Goal: Information Seeking & Learning: Get advice/opinions

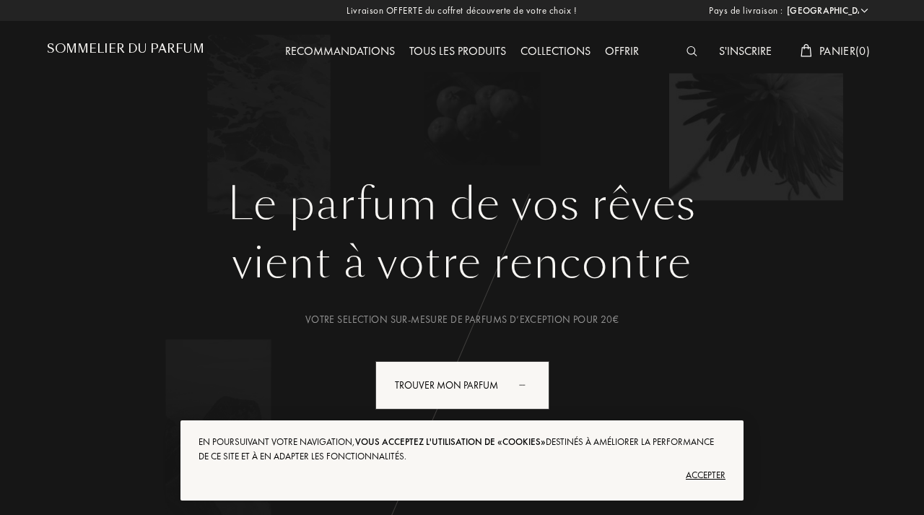
select select "FR"
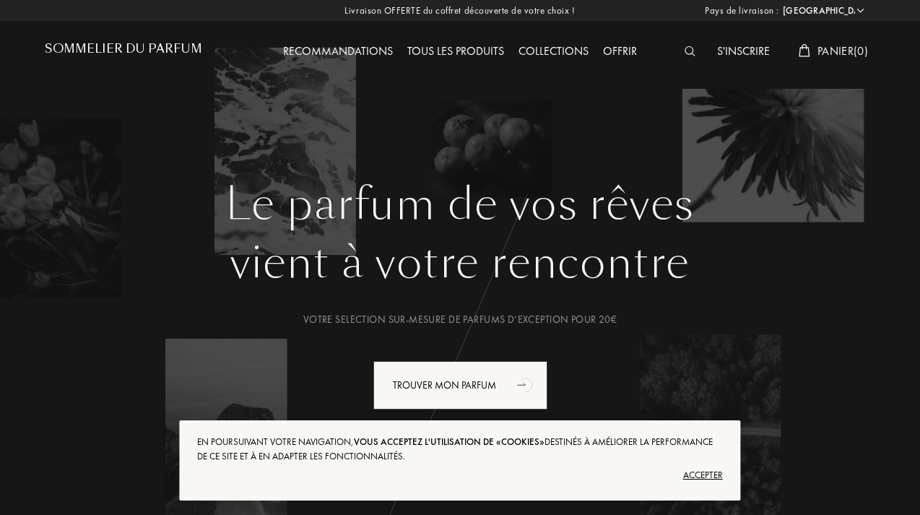
click at [702, 472] on div "Accepter" at bounding box center [459, 475] width 525 height 23
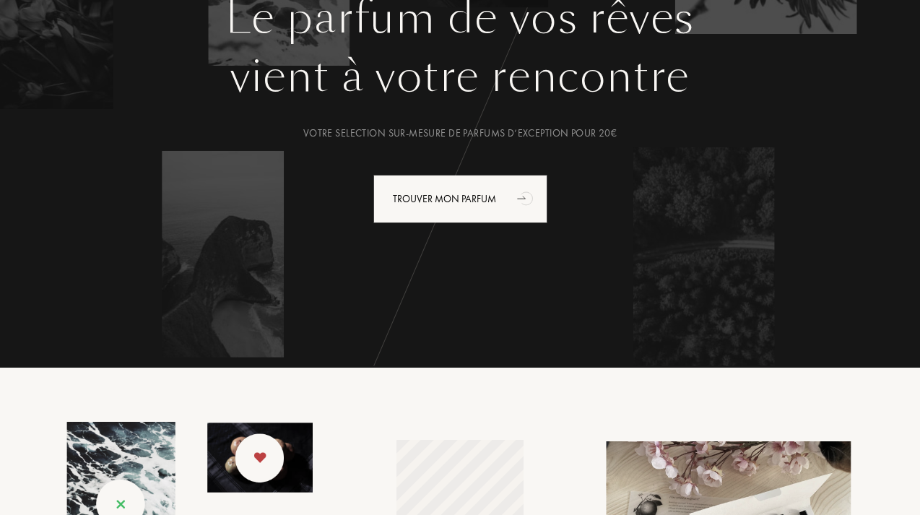
scroll to position [188, 0]
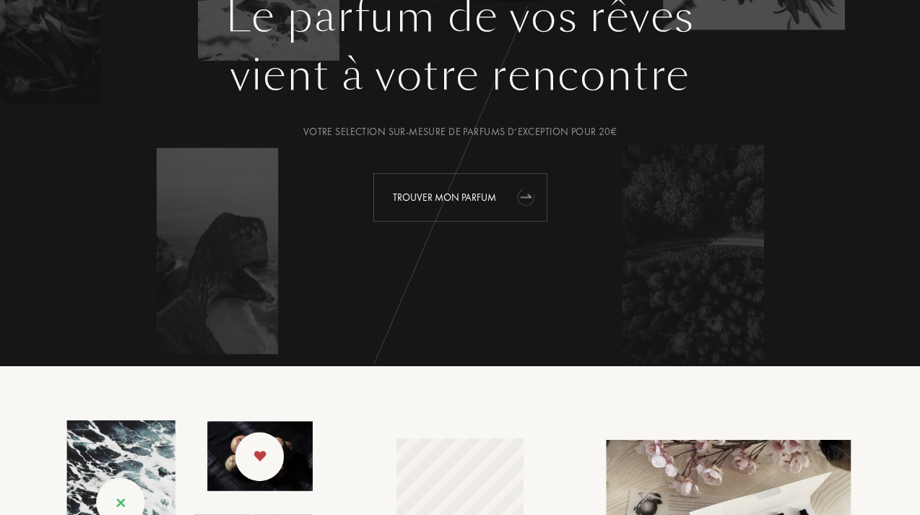
click at [451, 206] on div "Trouver mon parfum" at bounding box center [460, 197] width 174 height 48
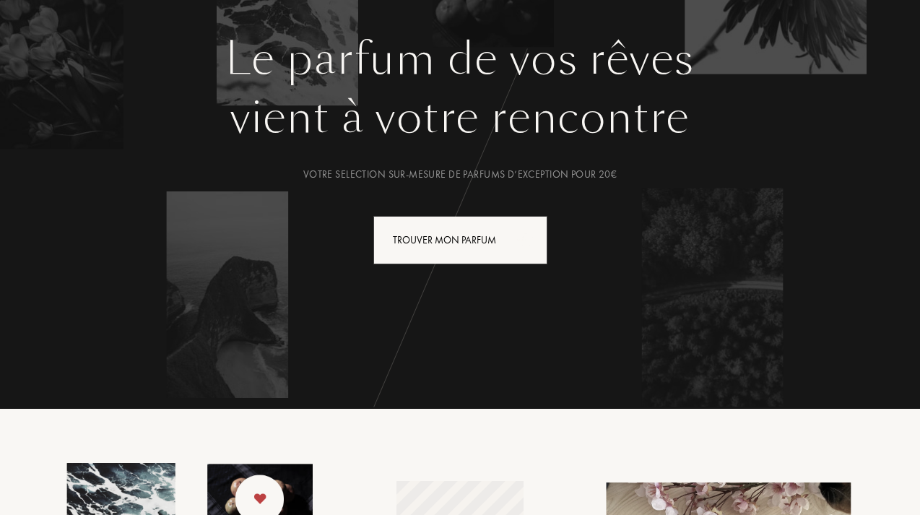
scroll to position [117, 0]
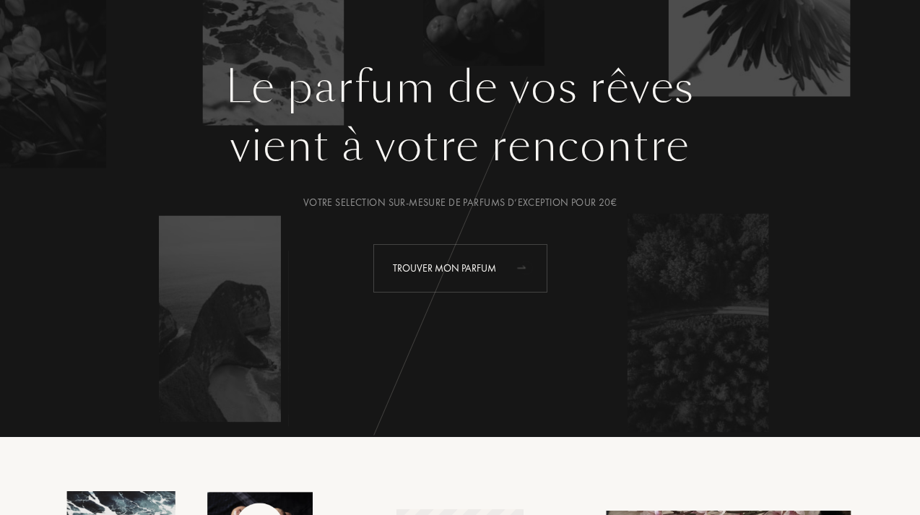
click at [495, 249] on div "Trouver mon parfum" at bounding box center [460, 268] width 174 height 48
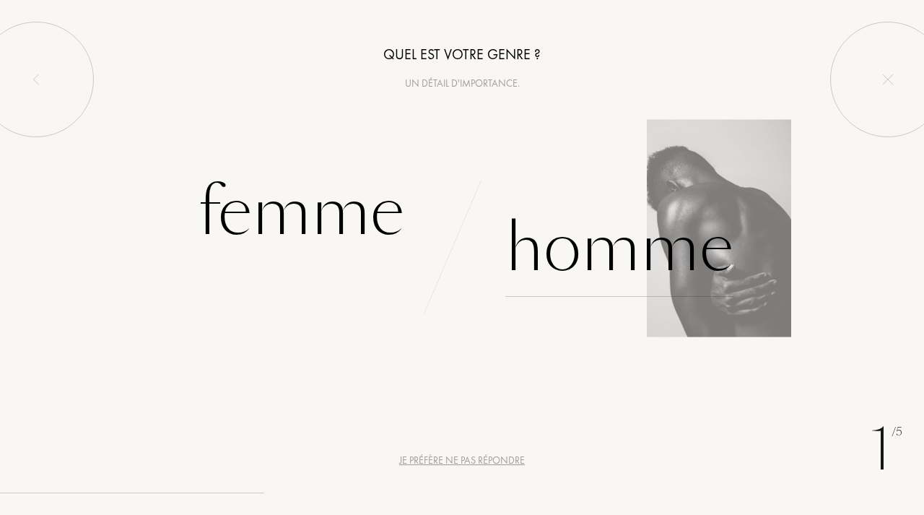
click at [674, 255] on div "Homme" at bounding box center [620, 247] width 228 height 97
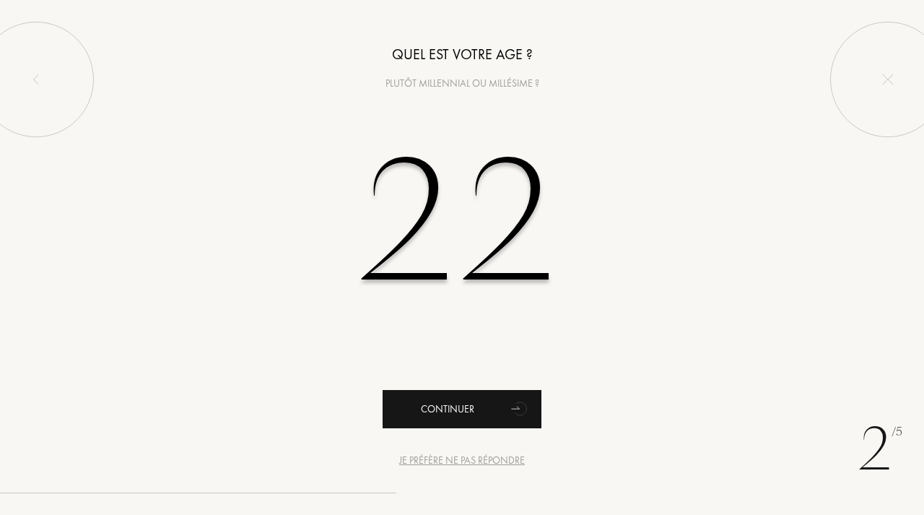
type input "22"
click at [441, 413] on div "Continuer" at bounding box center [462, 409] width 159 height 38
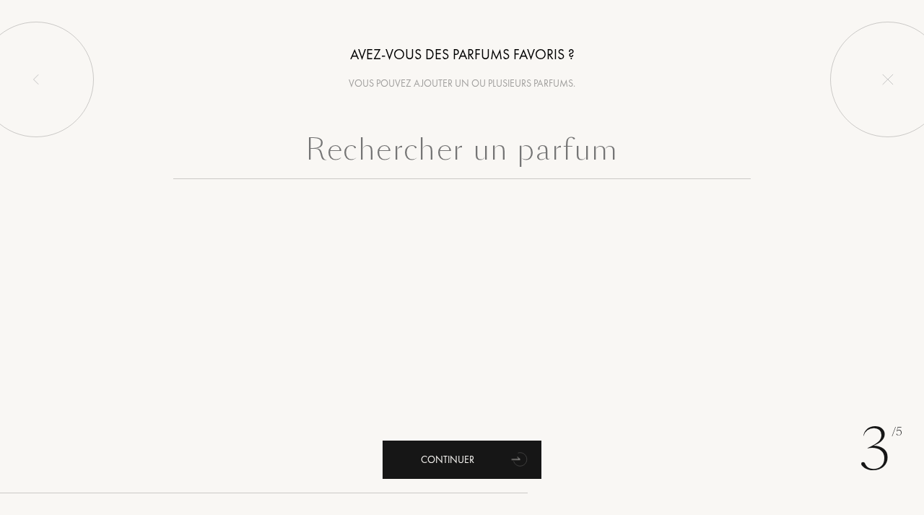
click at [442, 472] on div "Continuer" at bounding box center [462, 460] width 159 height 38
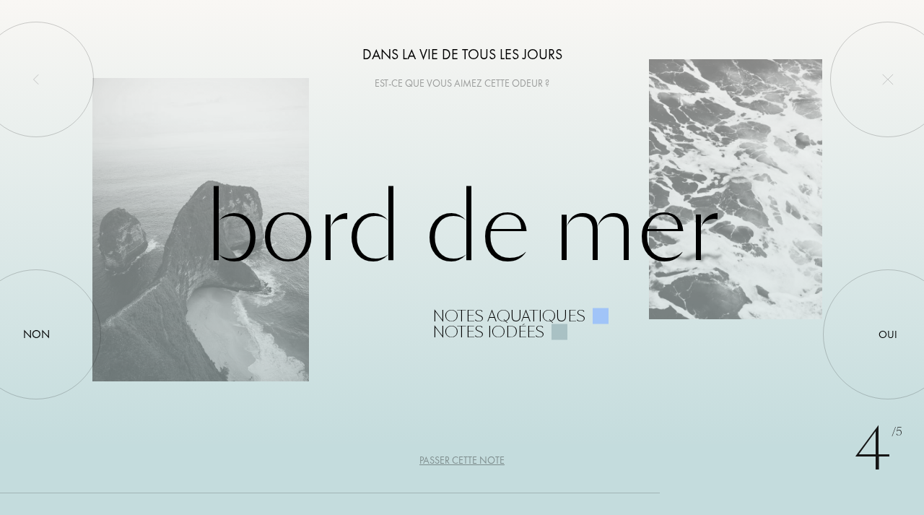
click at [458, 456] on div "Passer cette note" at bounding box center [462, 460] width 85 height 15
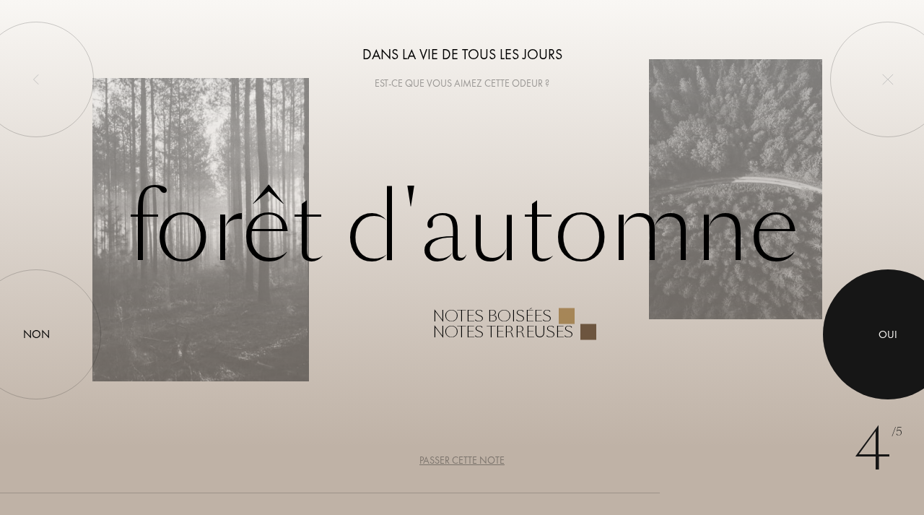
click at [863, 324] on div at bounding box center [888, 334] width 130 height 130
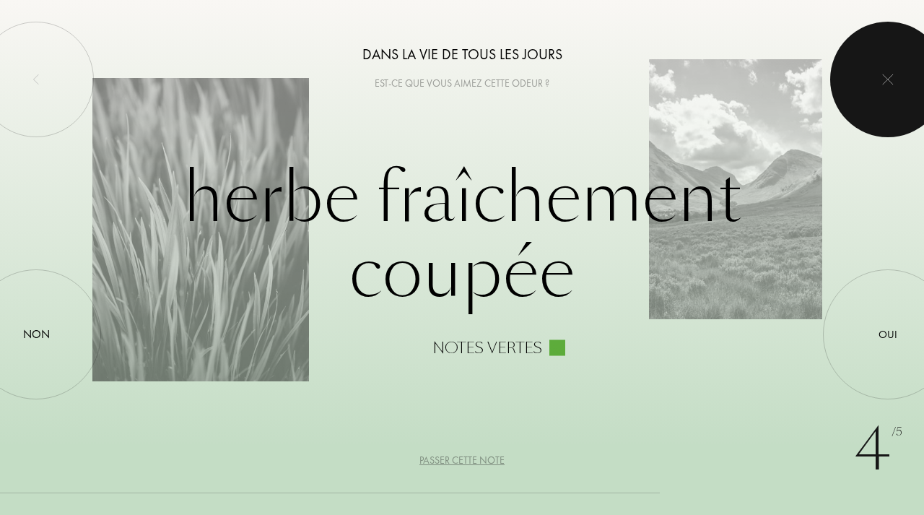
click at [862, 49] on div at bounding box center [888, 80] width 116 height 116
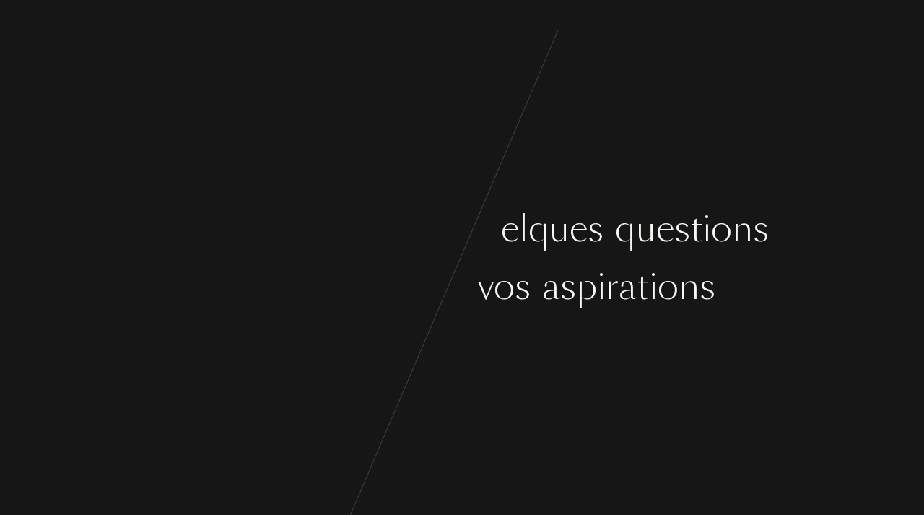
click at [547, 276] on div "a" at bounding box center [551, 286] width 18 height 54
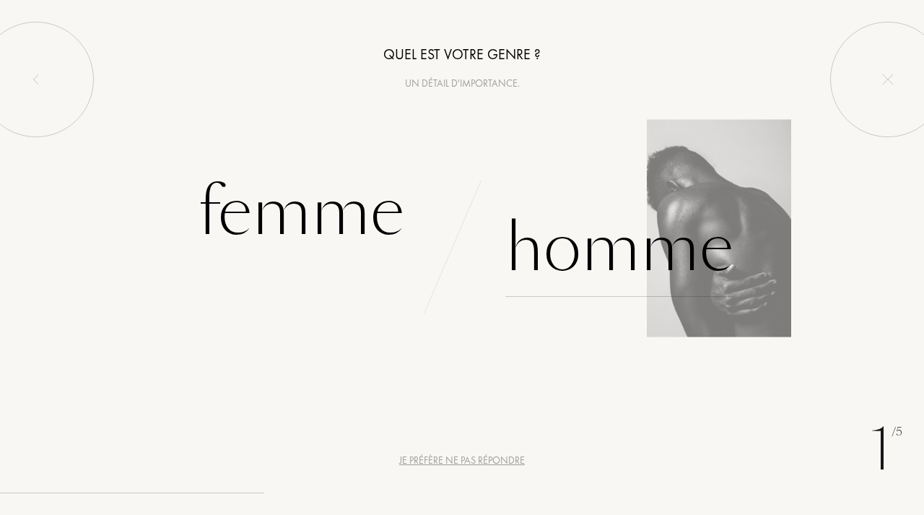
click at [561, 245] on div "Homme" at bounding box center [620, 247] width 228 height 97
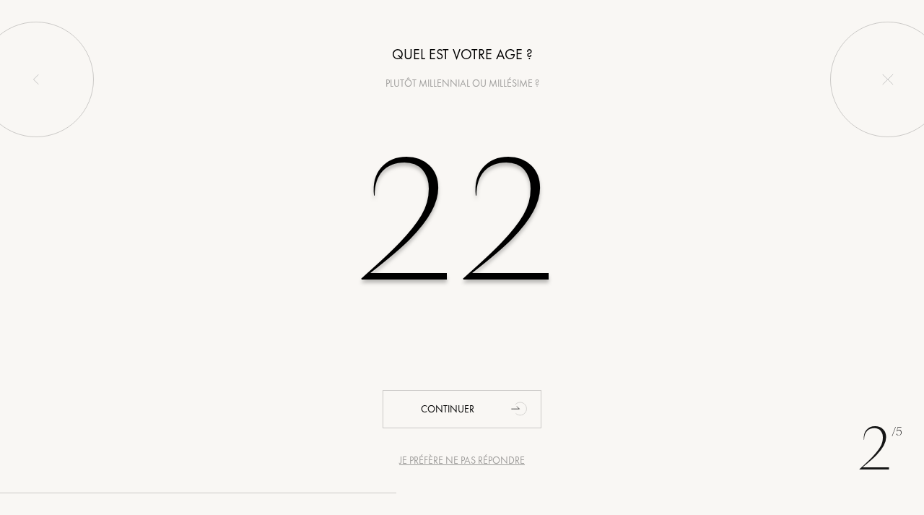
type input "22"
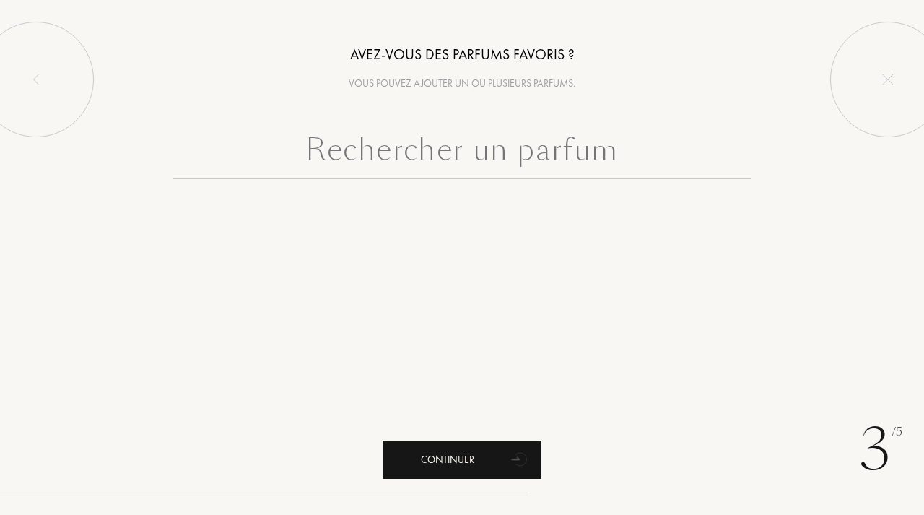
click at [519, 453] on icon "animation" at bounding box center [520, 458] width 29 height 29
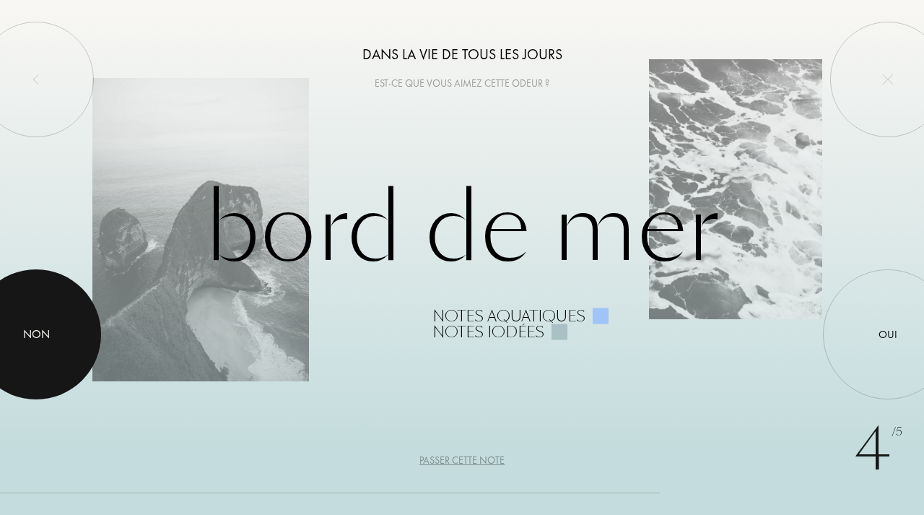
click at [40, 329] on div "Non" at bounding box center [36, 334] width 27 height 17
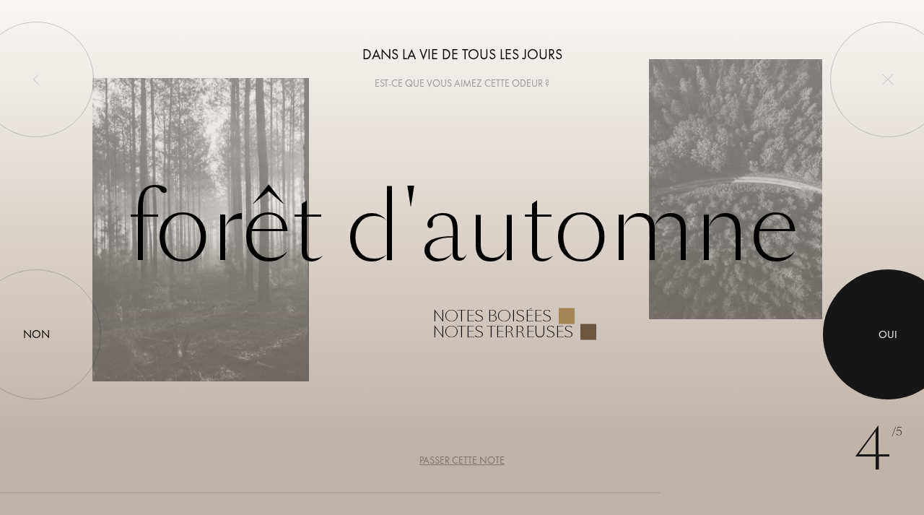
click at [874, 329] on div at bounding box center [888, 334] width 130 height 130
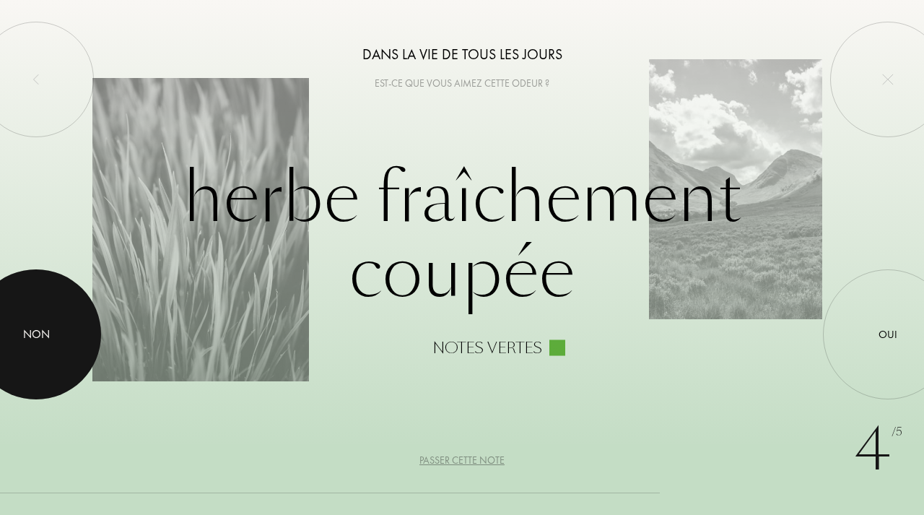
click at [66, 358] on div at bounding box center [36, 334] width 130 height 130
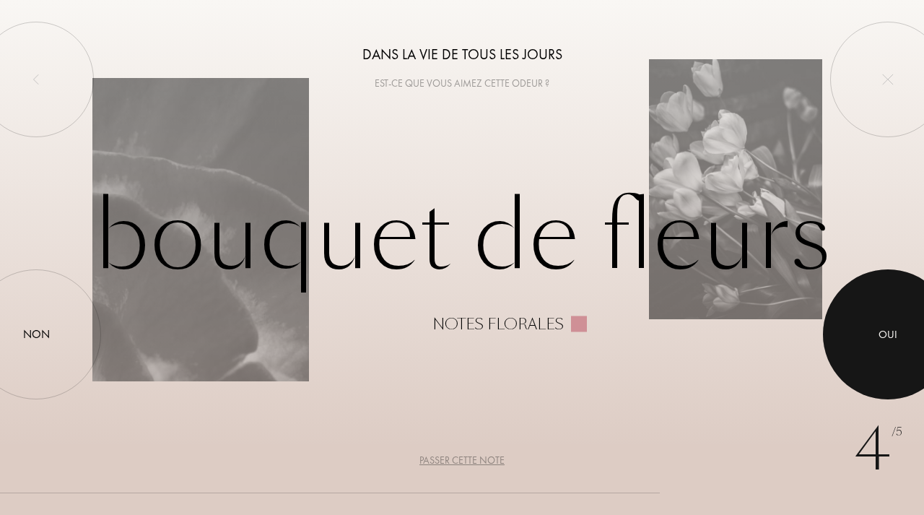
click at [898, 321] on div at bounding box center [888, 334] width 130 height 130
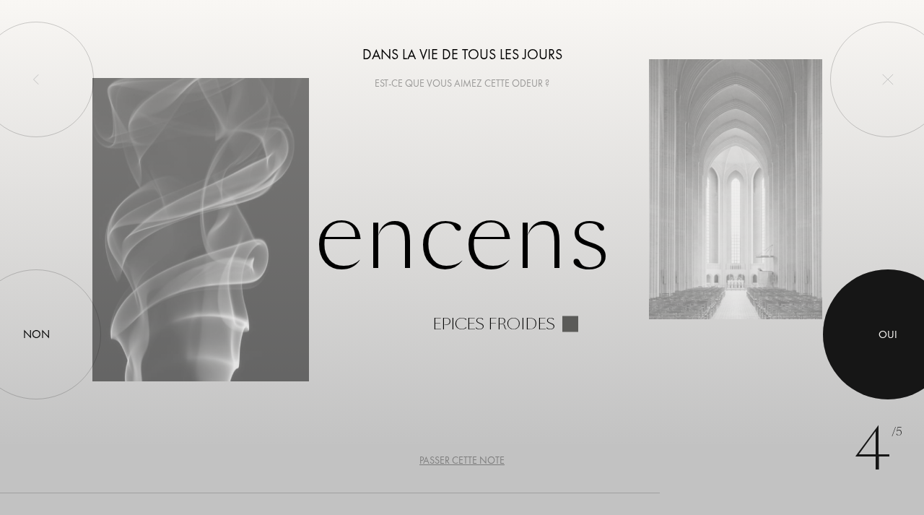
click at [866, 321] on div at bounding box center [888, 334] width 130 height 130
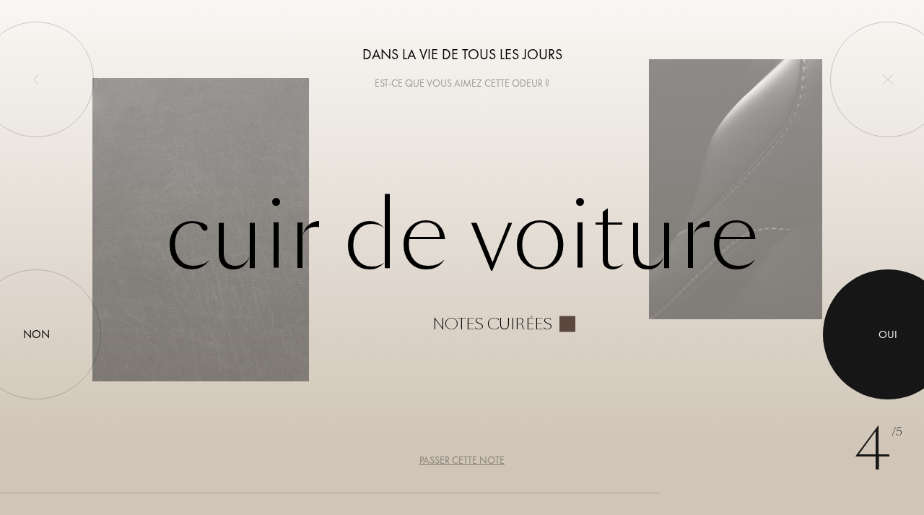
click at [860, 315] on div at bounding box center [888, 334] width 130 height 130
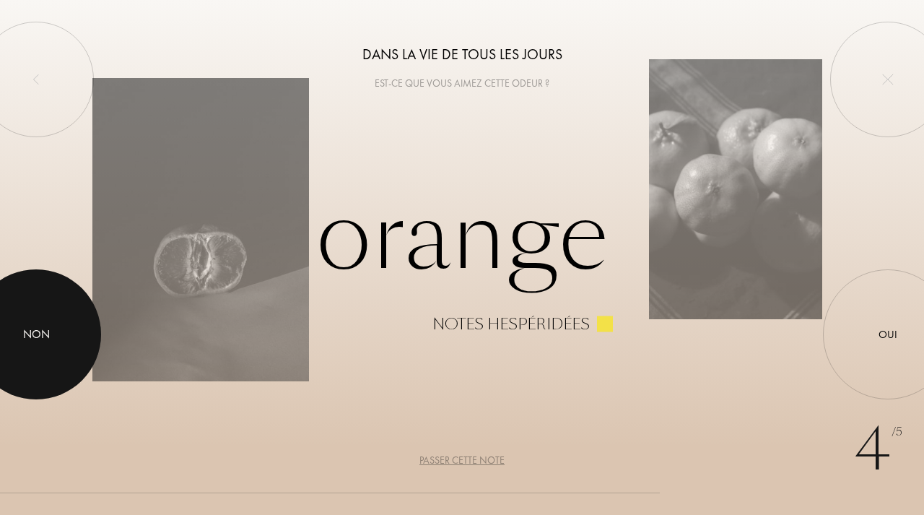
click at [37, 335] on div "Non" at bounding box center [36, 334] width 27 height 17
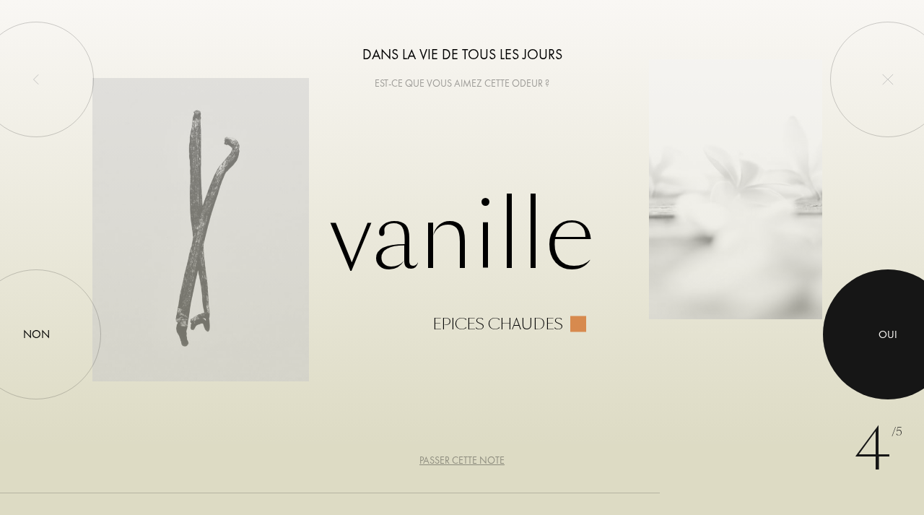
click at [862, 325] on div at bounding box center [888, 334] width 130 height 130
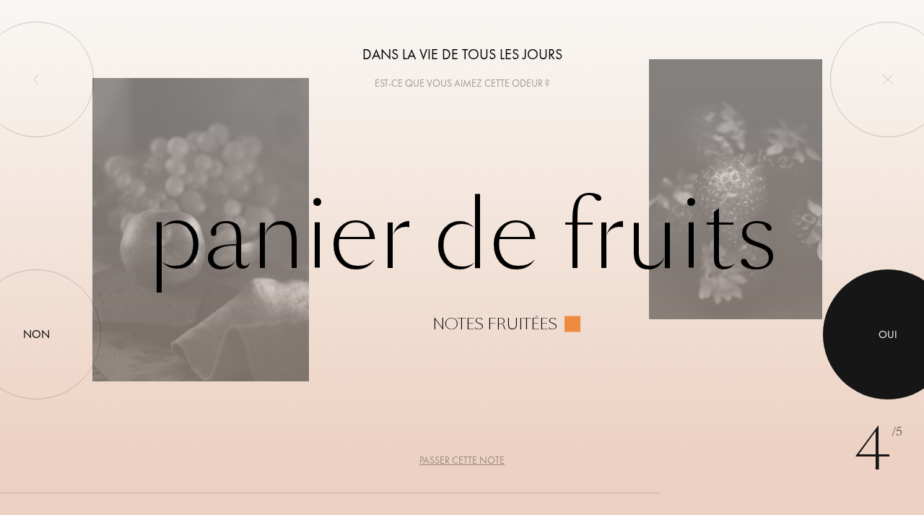
click at [882, 379] on div at bounding box center [888, 334] width 130 height 130
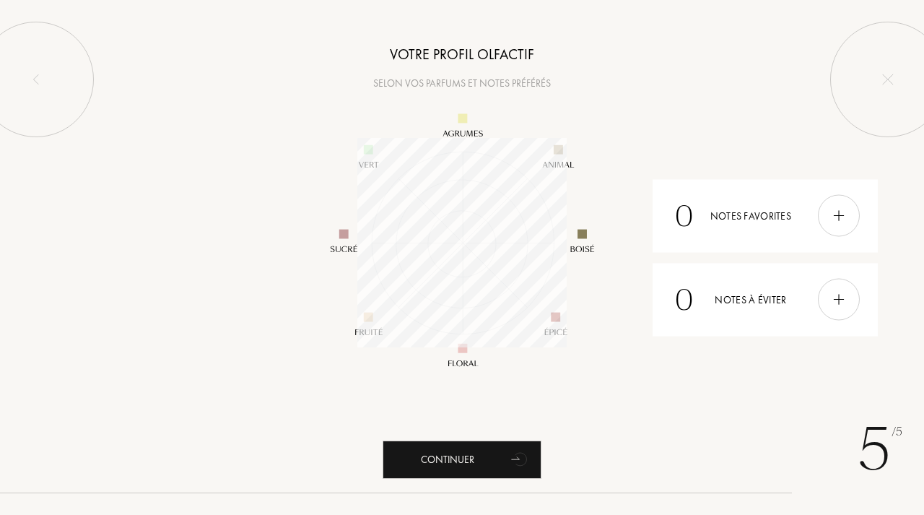
scroll to position [209, 209]
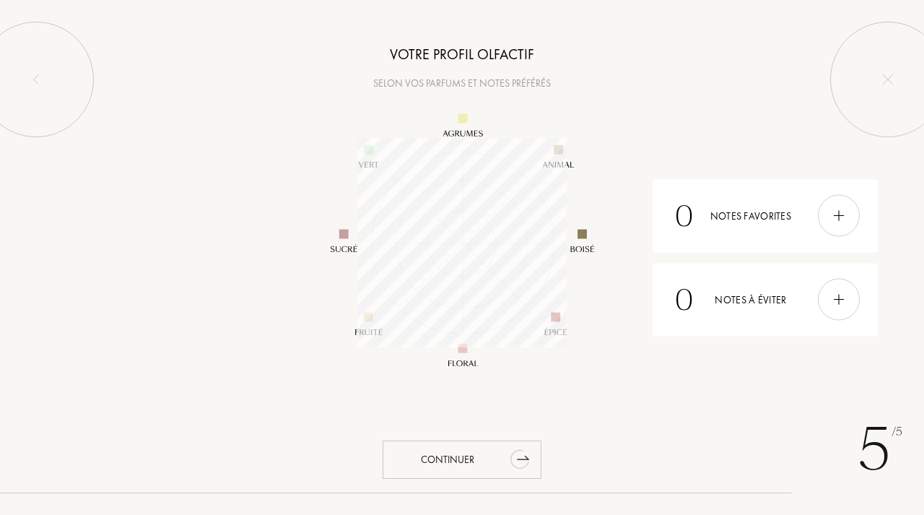
click at [495, 463] on div "Continuer" at bounding box center [462, 460] width 159 height 38
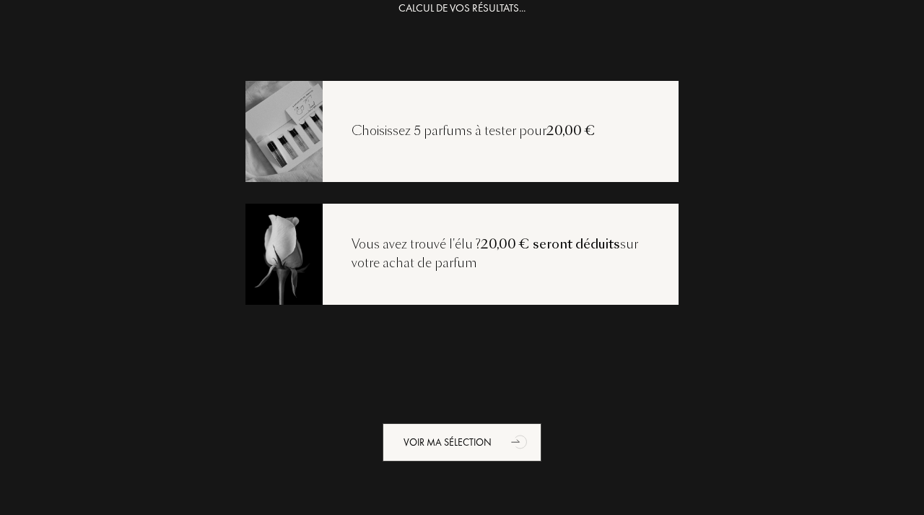
scroll to position [29, 0]
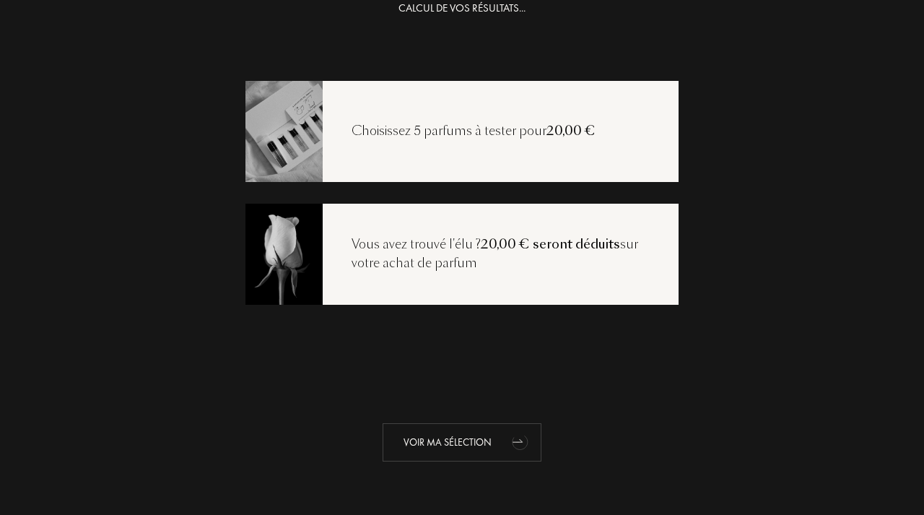
click at [468, 432] on div "Voir ma sélection" at bounding box center [462, 442] width 159 height 38
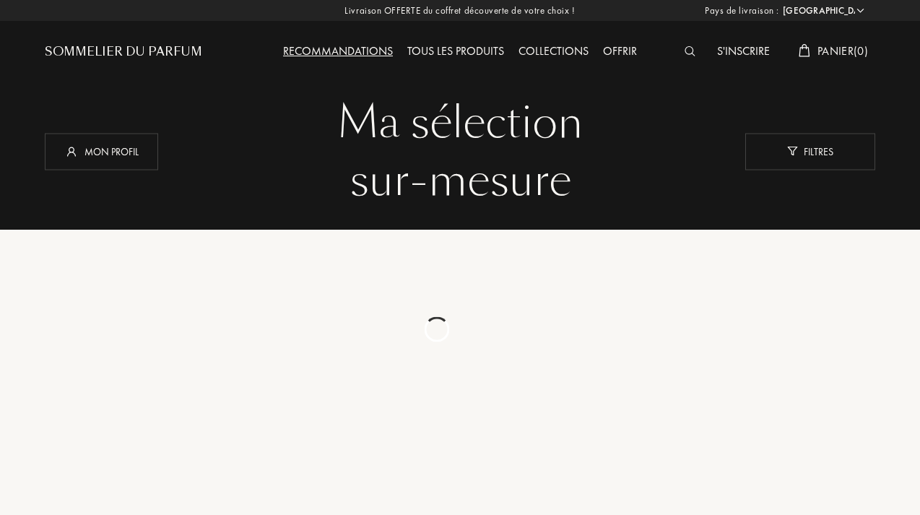
select select "FR"
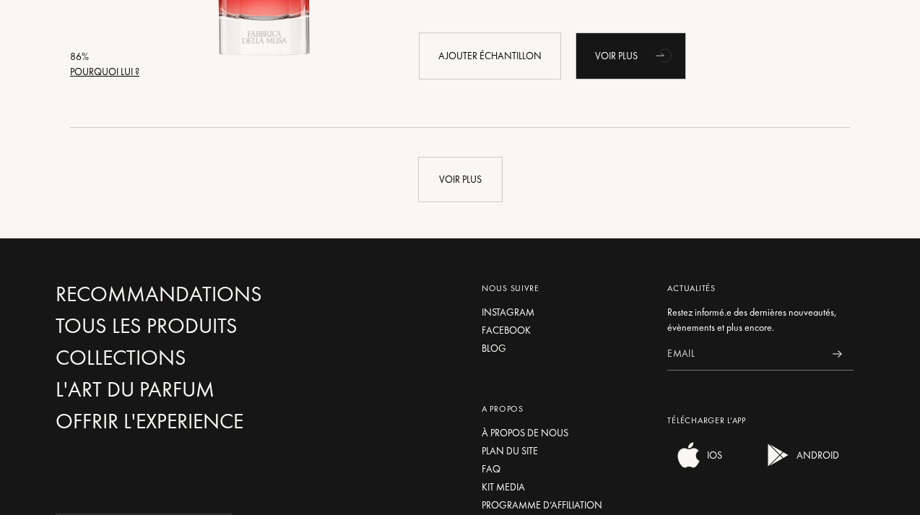
scroll to position [3568, 0]
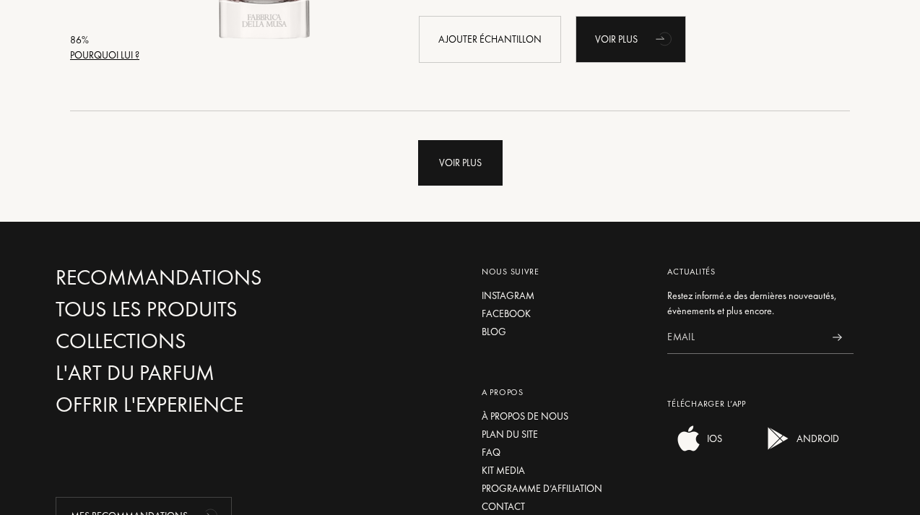
click at [462, 168] on div "Voir plus" at bounding box center [460, 162] width 84 height 45
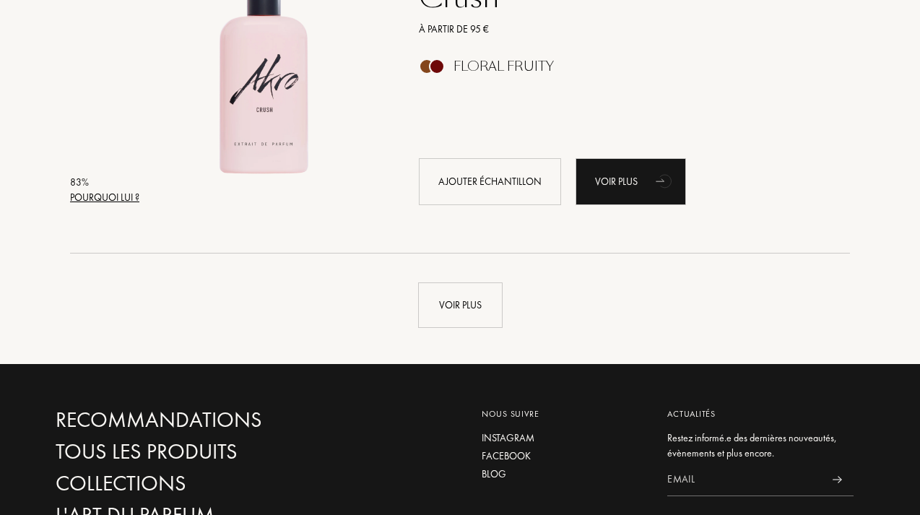
scroll to position [6888, 0]
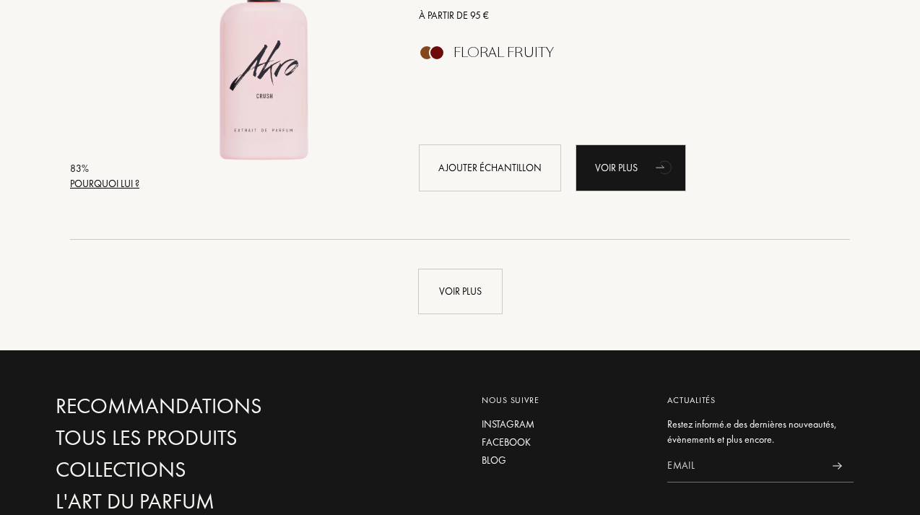
click at [451, 297] on div "Voir plus" at bounding box center [460, 291] width 84 height 45
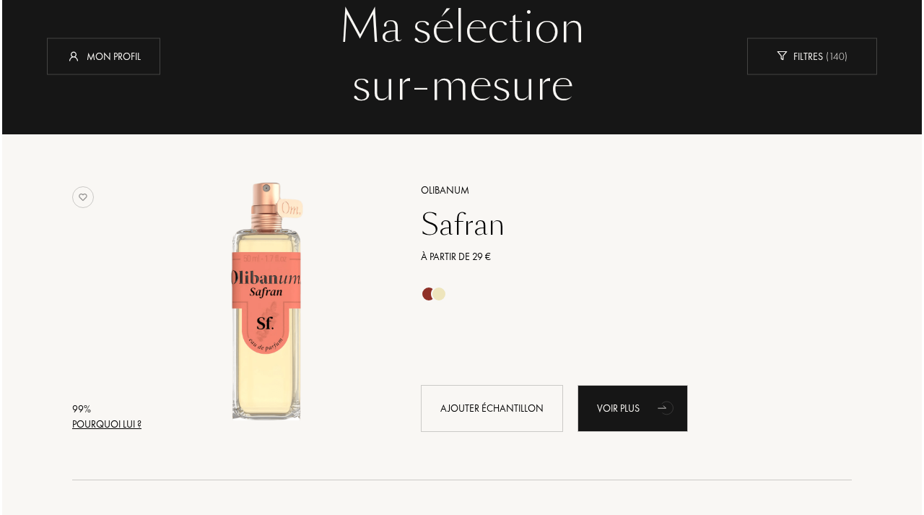
scroll to position [95, 0]
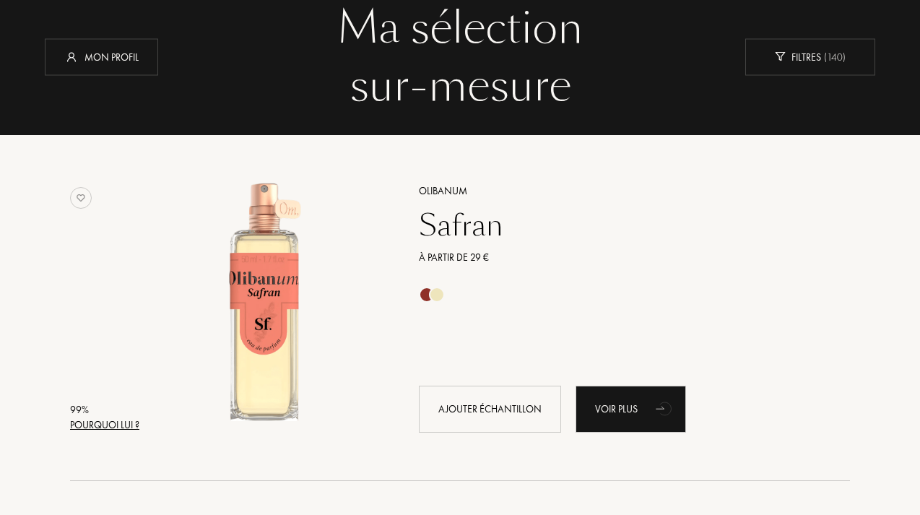
click at [118, 426] on div "Pourquoi lui ?" at bounding box center [104, 424] width 69 height 15
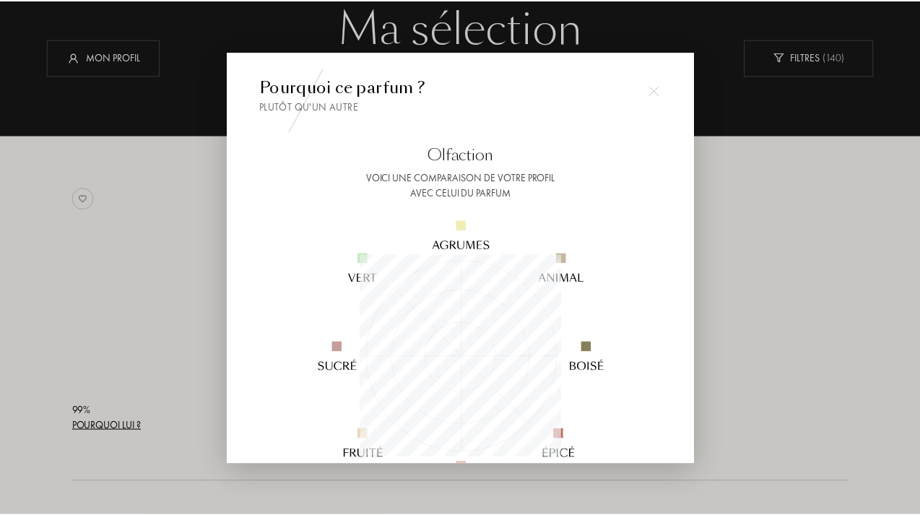
scroll to position [202, 202]
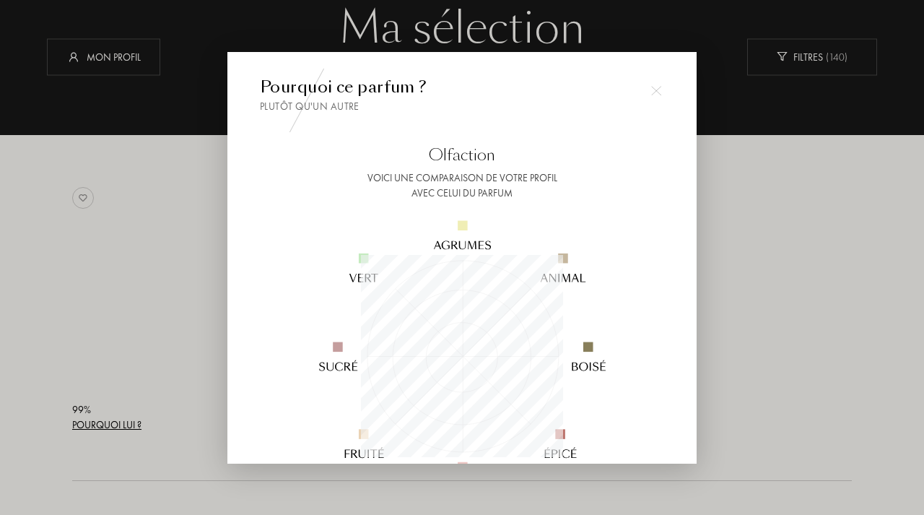
click at [659, 94] on img at bounding box center [656, 91] width 10 height 10
